Goal: Purchase product/service

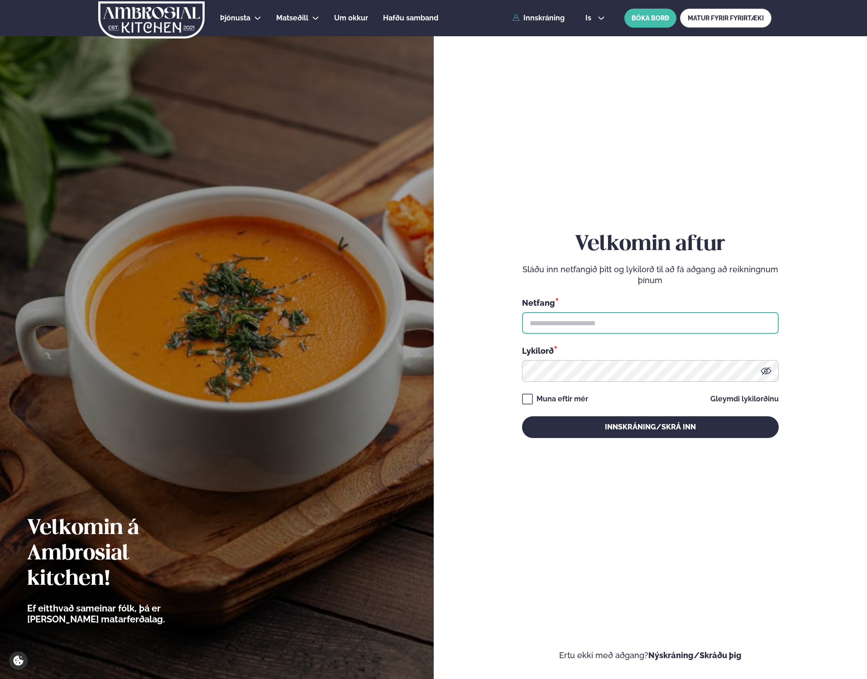
click at [638, 317] on input "text" at bounding box center [650, 323] width 257 height 22
type input "**********"
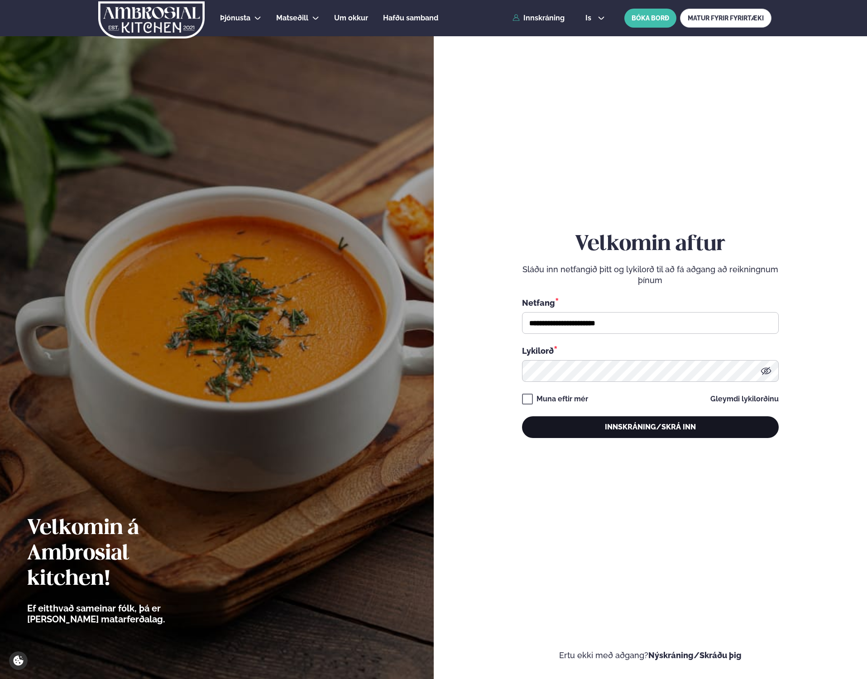
click at [650, 419] on button "Innskráning/Skrá inn" at bounding box center [650, 427] width 257 height 22
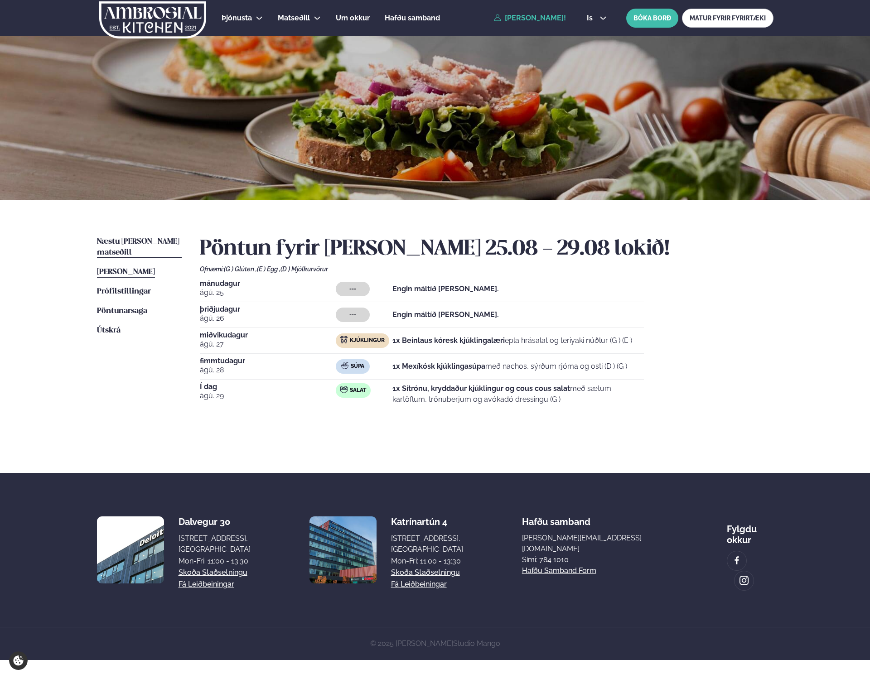
click at [123, 243] on span "Næstu [PERSON_NAME] matseðill" at bounding box center [138, 247] width 82 height 19
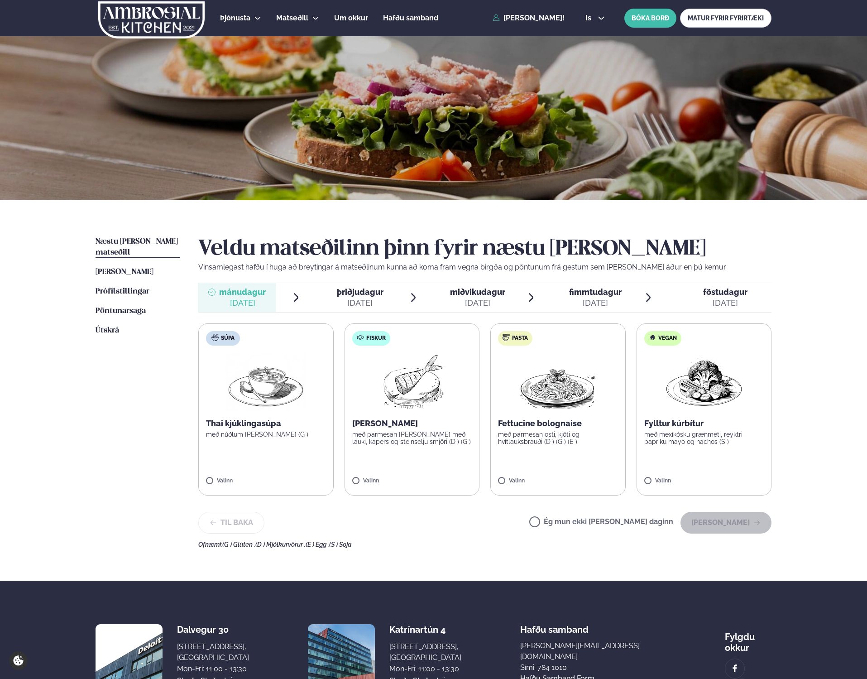
click at [579, 443] on p "með parmesan osti, kjöti og hvítlauksbrauði (D ) (G ) (E )" at bounding box center [558, 438] width 120 height 14
click at [732, 526] on button "[PERSON_NAME]" at bounding box center [726, 523] width 91 height 22
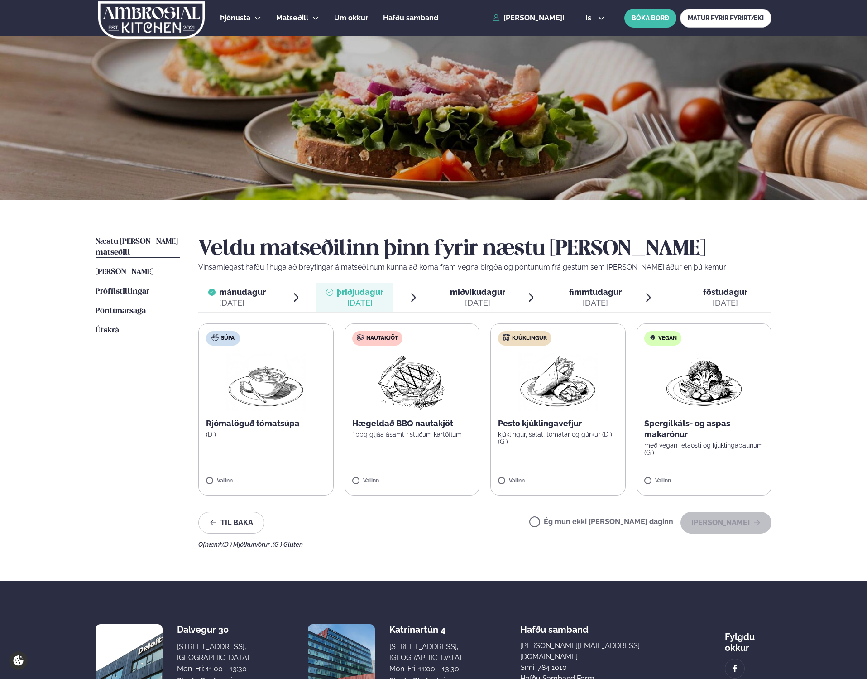
click at [553, 425] on p "Pesto kjúklingavefjur" at bounding box center [558, 423] width 120 height 11
click at [739, 526] on button "[PERSON_NAME]" at bounding box center [726, 523] width 91 height 22
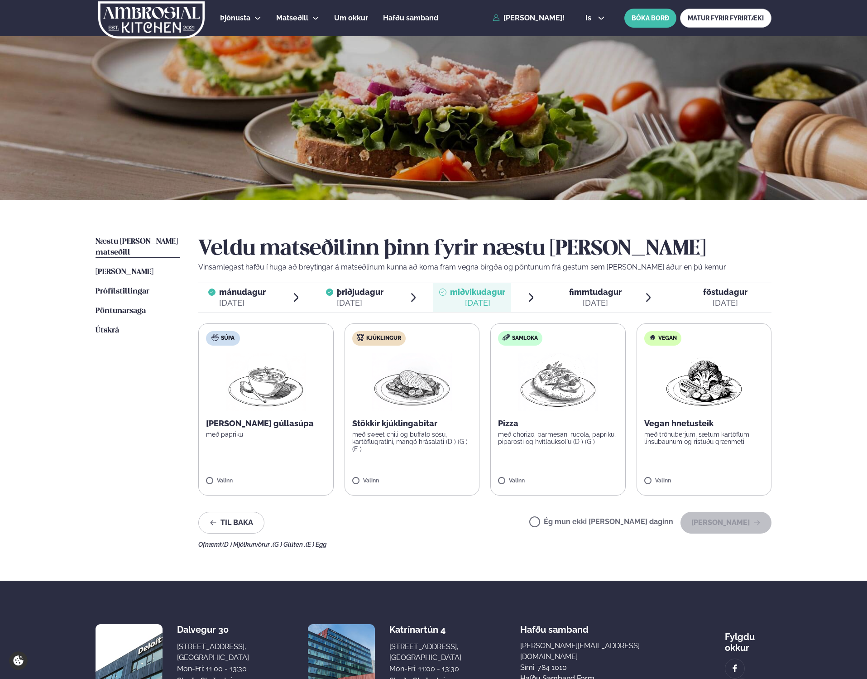
click at [398, 428] on p "Stökkir kjúklingabitar" at bounding box center [412, 423] width 120 height 11
click at [732, 528] on button "[PERSON_NAME]" at bounding box center [726, 523] width 91 height 22
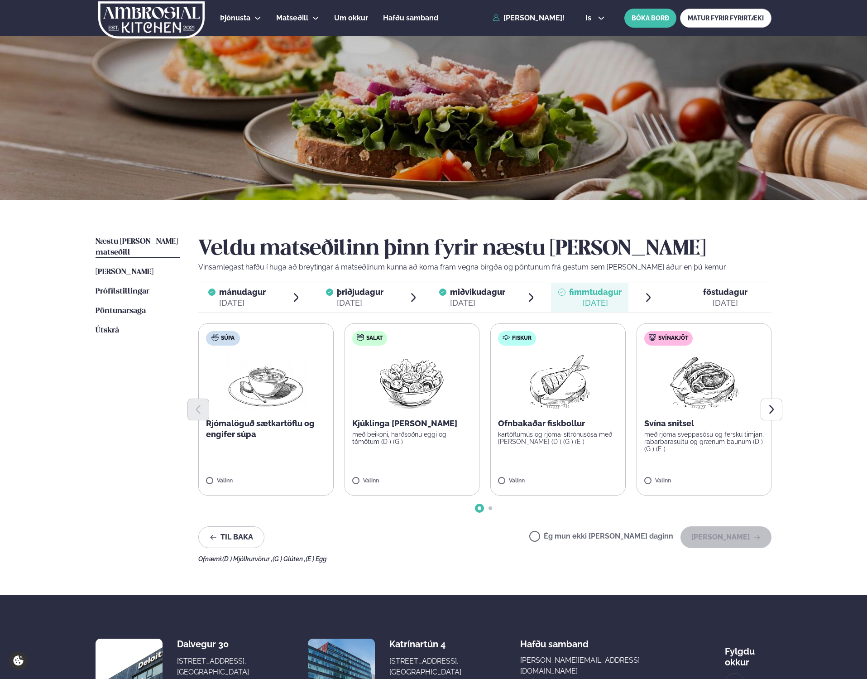
click at [416, 423] on p "Kjúklinga [PERSON_NAME]" at bounding box center [412, 423] width 120 height 11
click at [736, 542] on button "[PERSON_NAME]" at bounding box center [726, 537] width 91 height 22
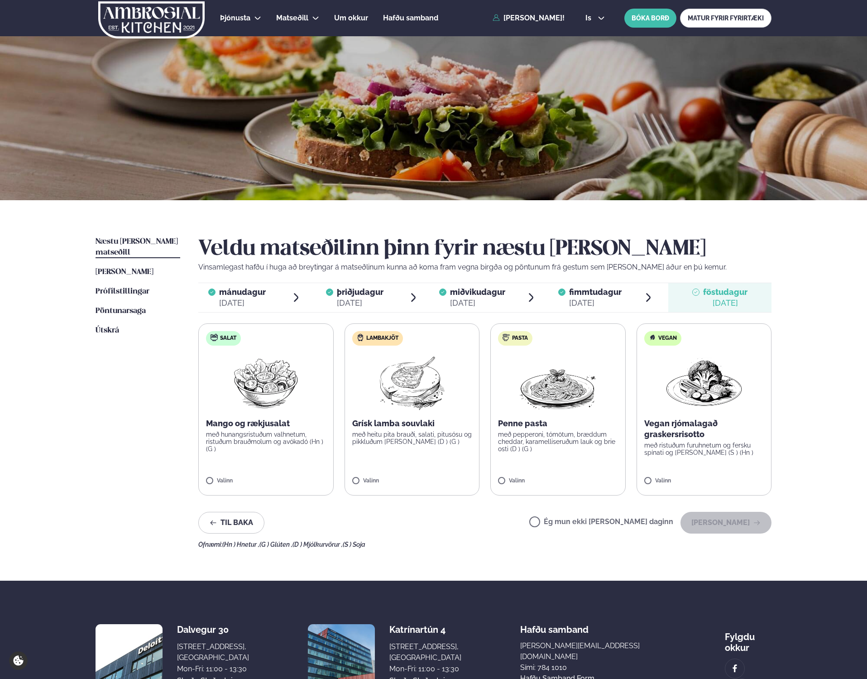
click at [399, 418] on p "Grísk lamba souvlaki" at bounding box center [412, 423] width 120 height 11
click at [736, 525] on button "[PERSON_NAME]" at bounding box center [726, 523] width 91 height 22
